Goal: Navigation & Orientation: Find specific page/section

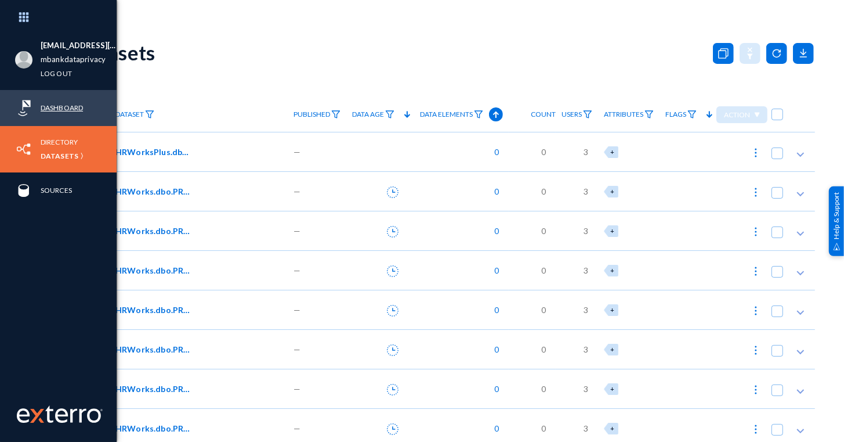
click at [52, 106] on link "Dashboard" at bounding box center [62, 107] width 42 height 13
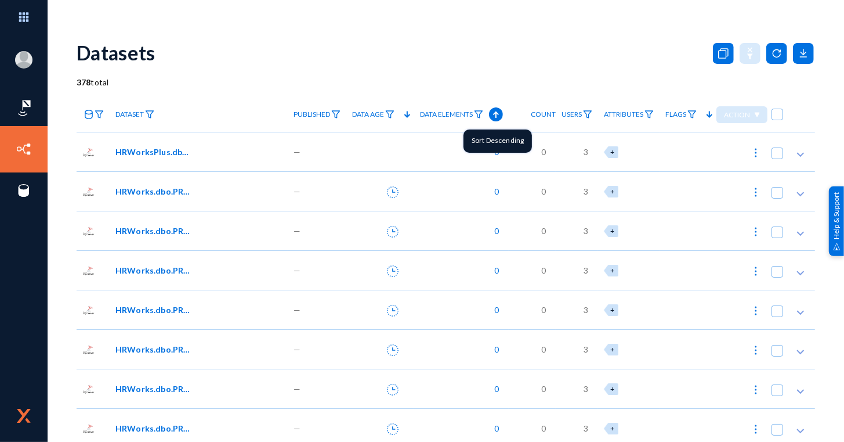
click at [495, 118] on icon at bounding box center [496, 114] width 14 height 14
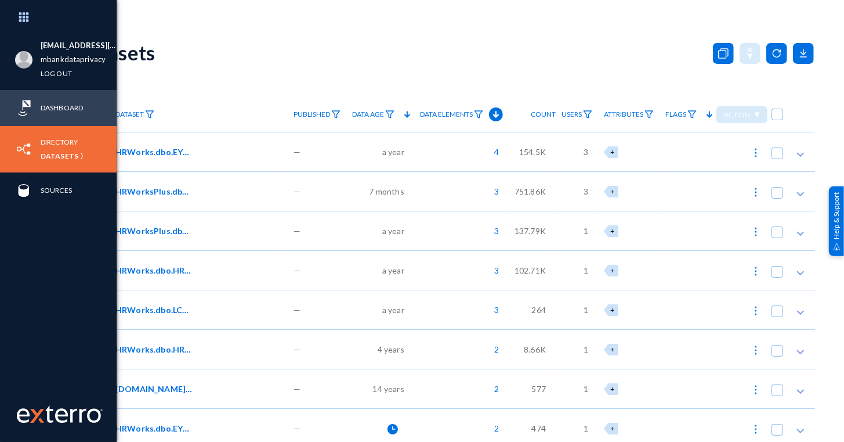
click at [32, 101] on div "Dashboard" at bounding box center [58, 108] width 117 height 36
click at [67, 106] on link "Dashboard" at bounding box center [62, 107] width 42 height 13
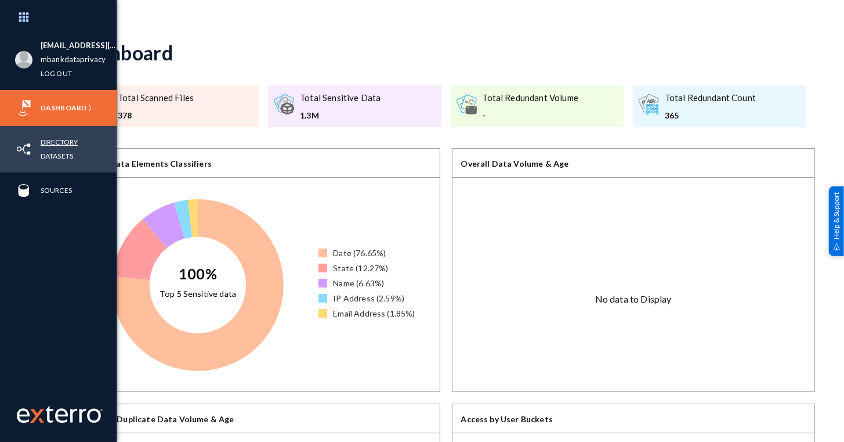
click at [48, 141] on link "Directory" at bounding box center [59, 141] width 37 height 13
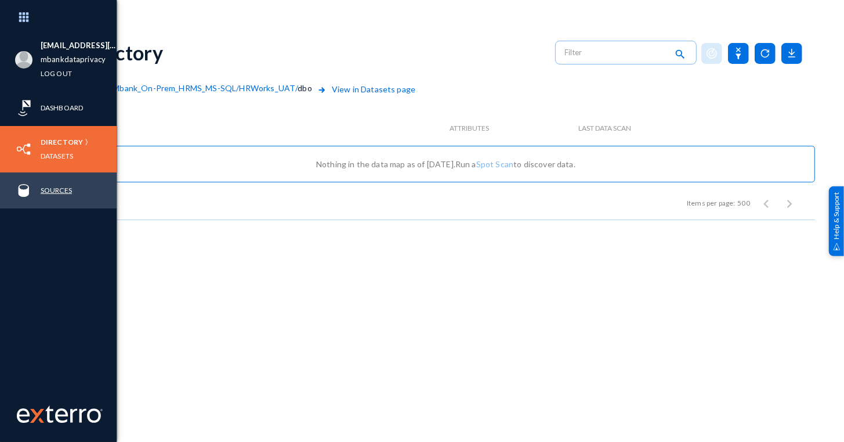
click at [60, 192] on link "Sources" at bounding box center [56, 189] width 31 height 13
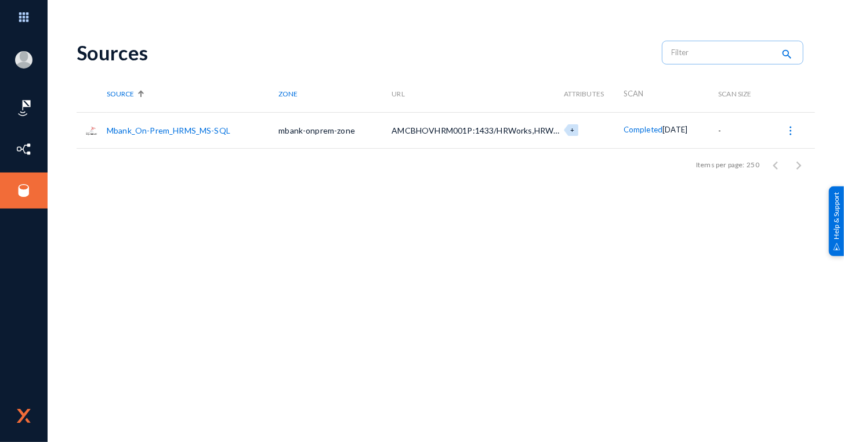
click at [200, 132] on link "Mbank_On-Prem_HRMS_MS-SQL" at bounding box center [169, 130] width 124 height 10
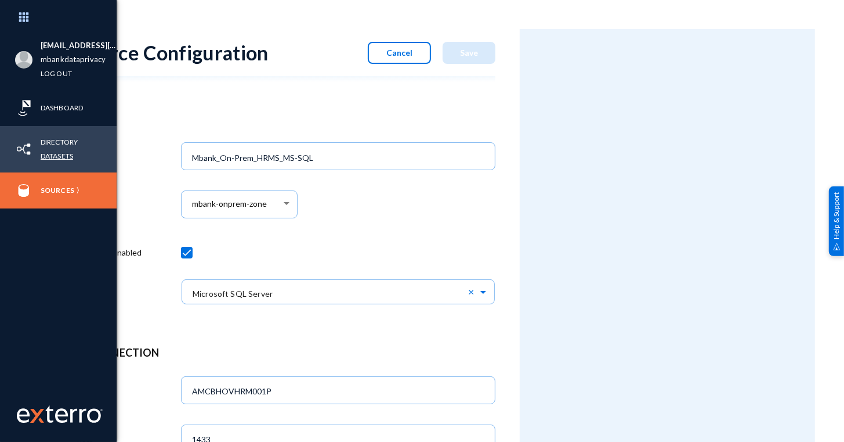
click at [55, 153] on link "Datasets" at bounding box center [57, 155] width 32 height 13
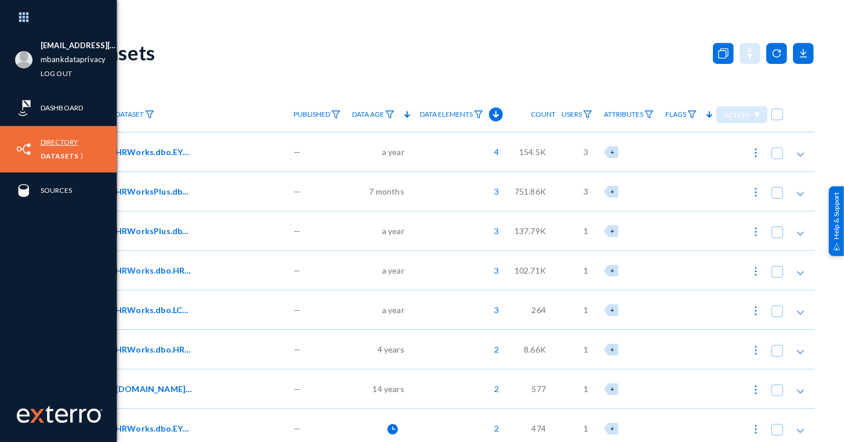
click at [53, 140] on link "Directory" at bounding box center [59, 141] width 37 height 13
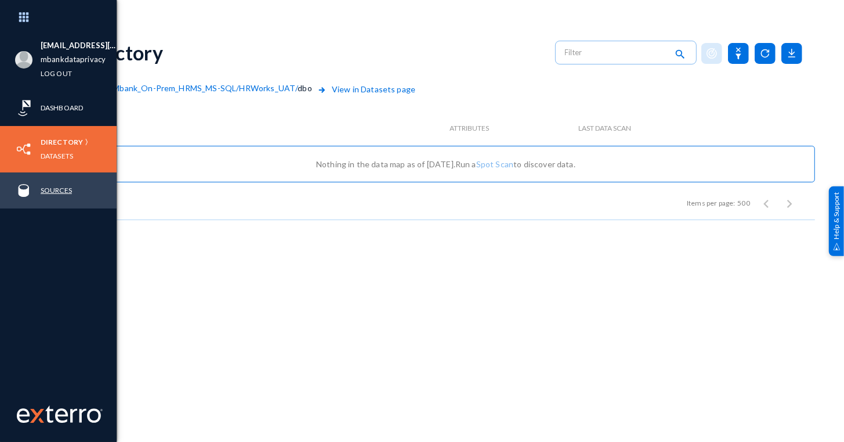
click at [56, 185] on link "Sources" at bounding box center [56, 189] width 31 height 13
